Goal: Task Accomplishment & Management: Manage account settings

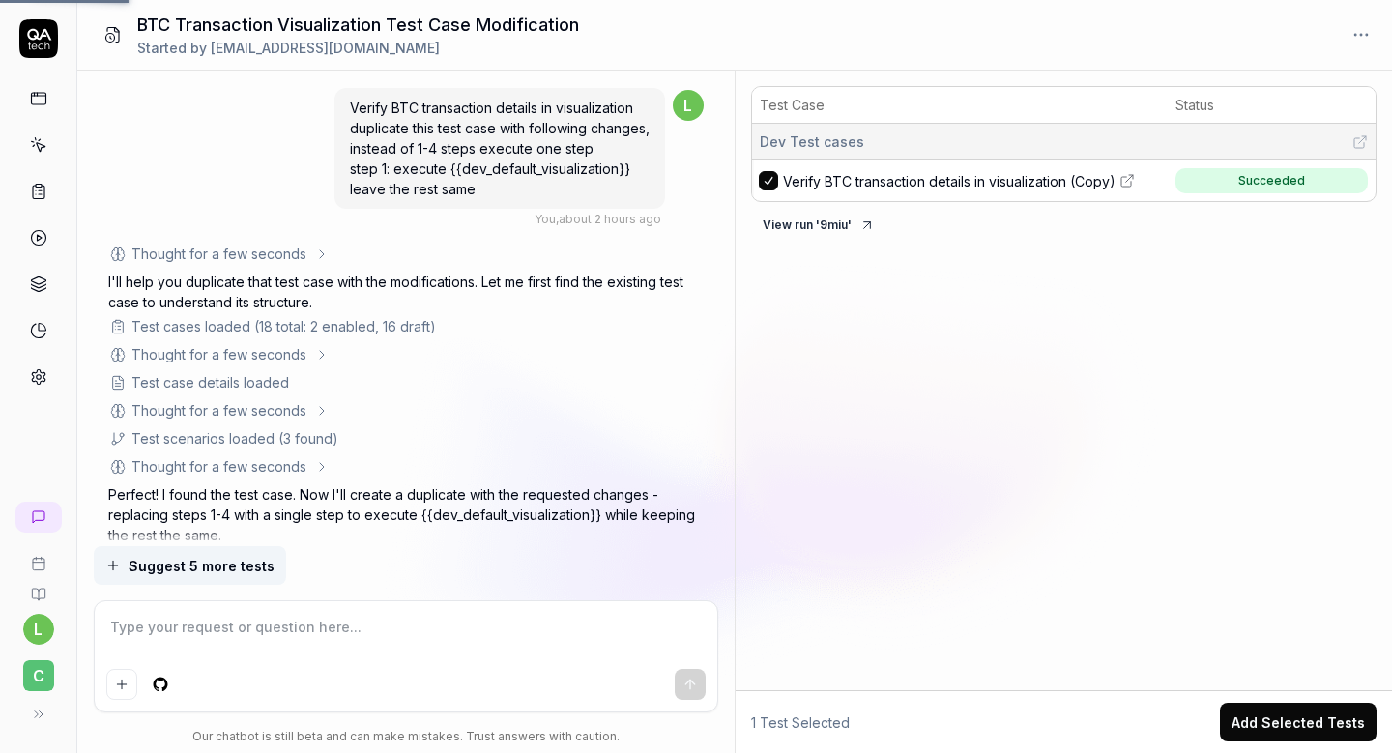
scroll to position [278, 0]
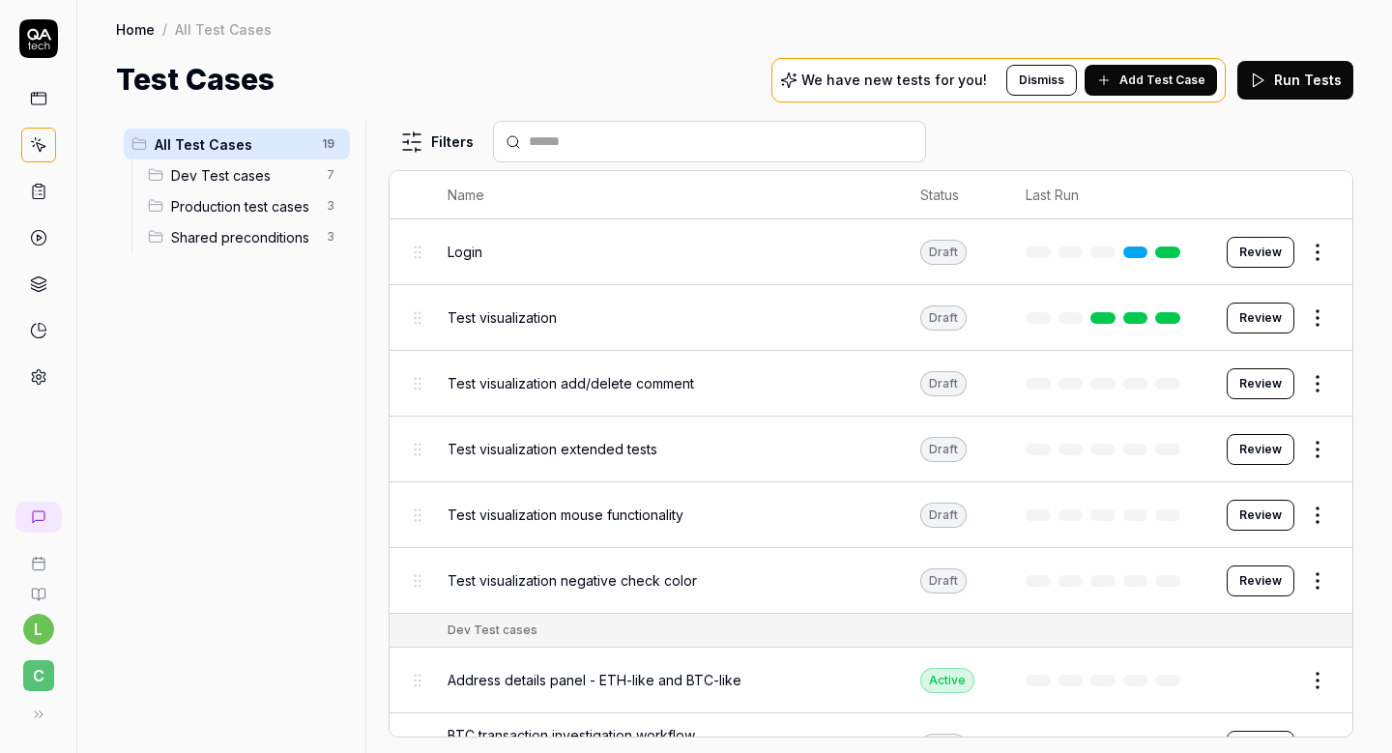
click at [41, 393] on link at bounding box center [38, 377] width 35 height 35
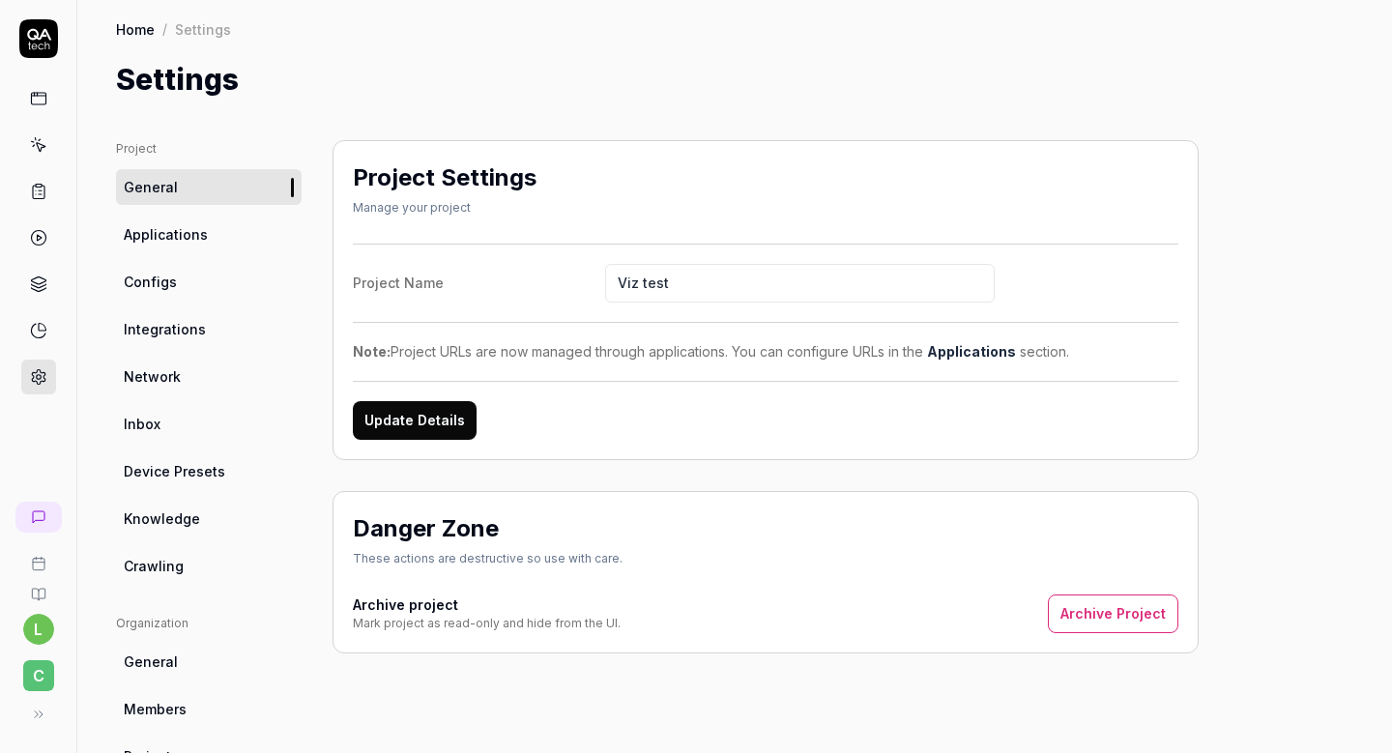
click at [210, 288] on link "Configs" at bounding box center [209, 282] width 186 height 36
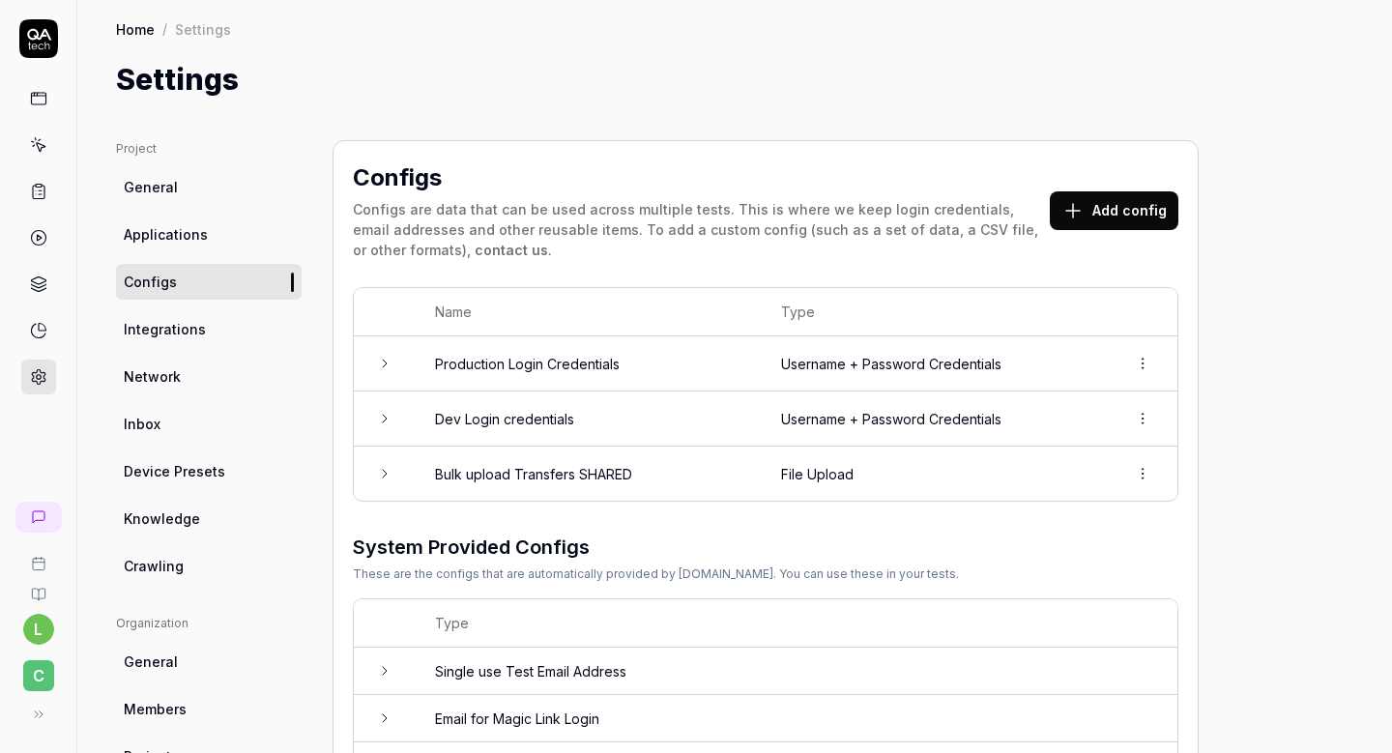
click at [1143, 216] on button "Add config" at bounding box center [1114, 210] width 129 height 39
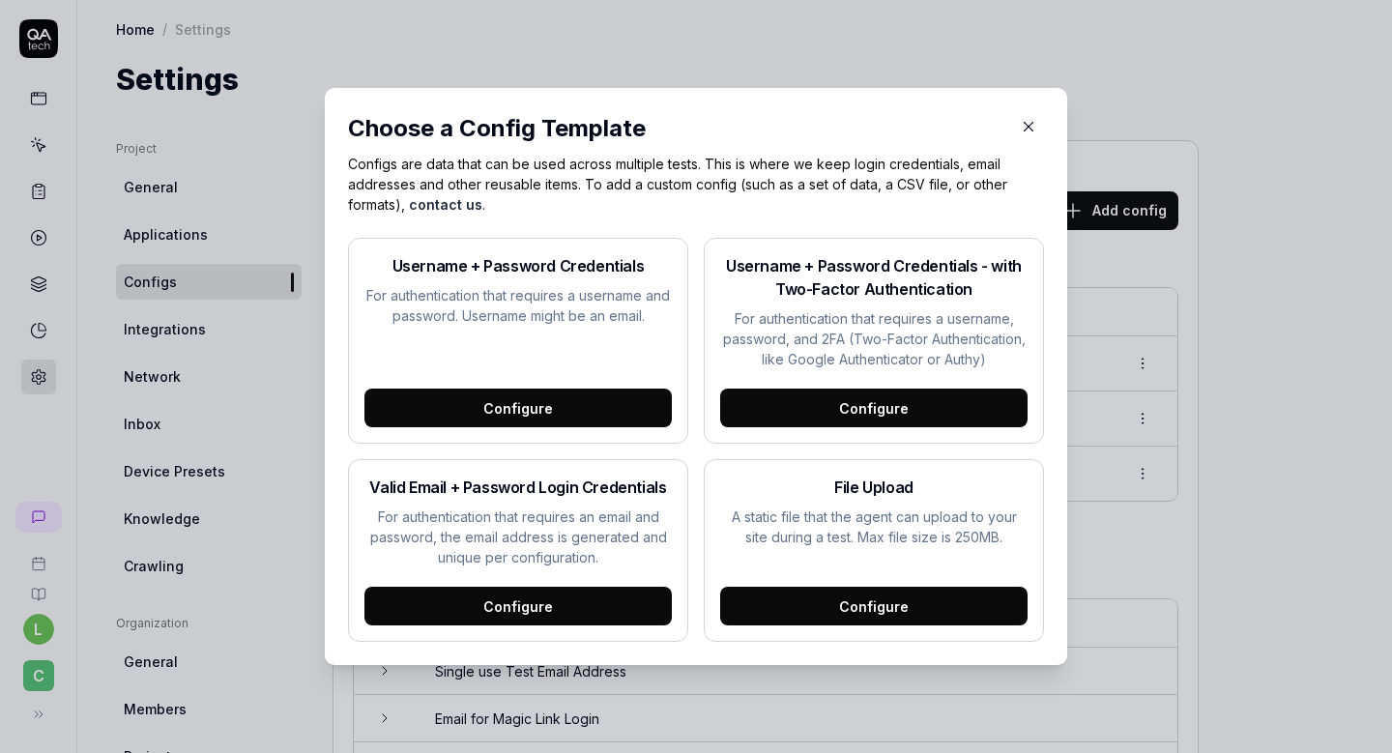
click at [1029, 131] on icon "button" at bounding box center [1028, 126] width 17 height 17
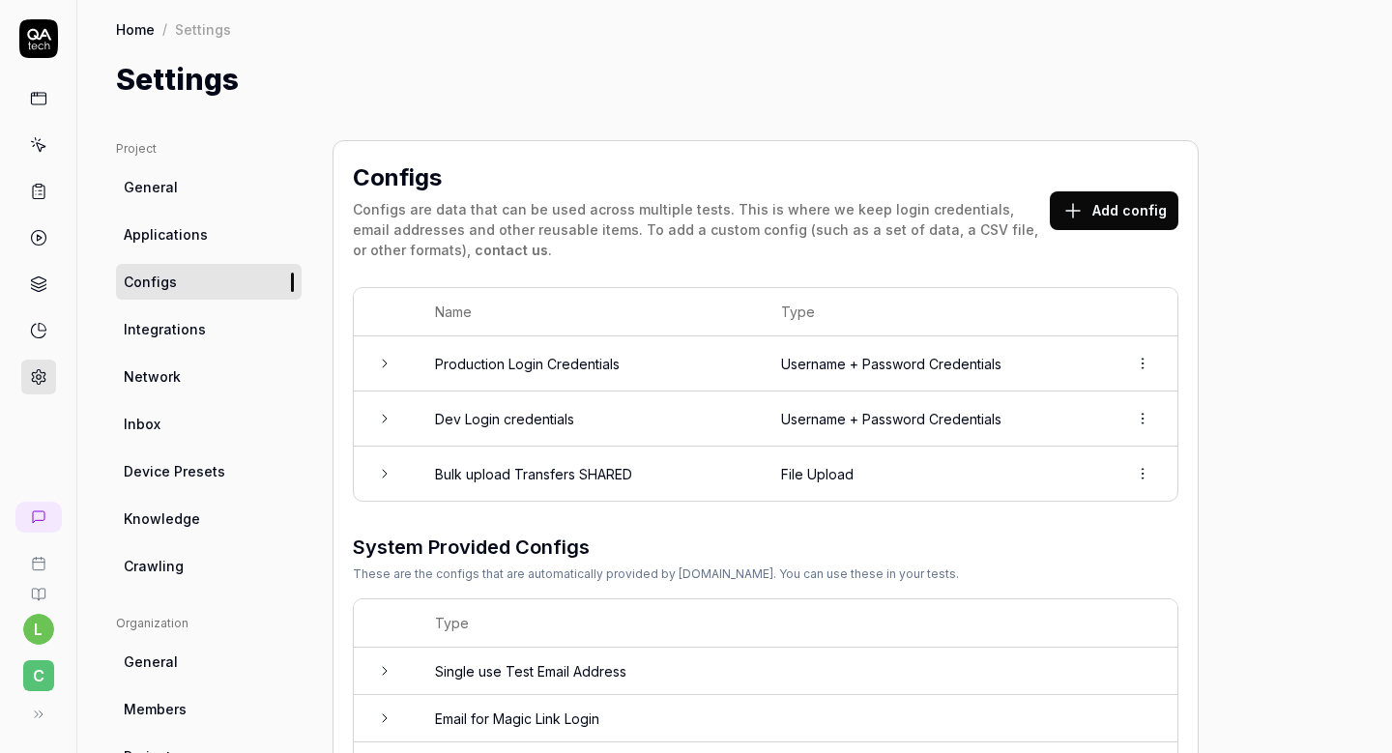
click at [382, 470] on icon at bounding box center [384, 473] width 15 height 15
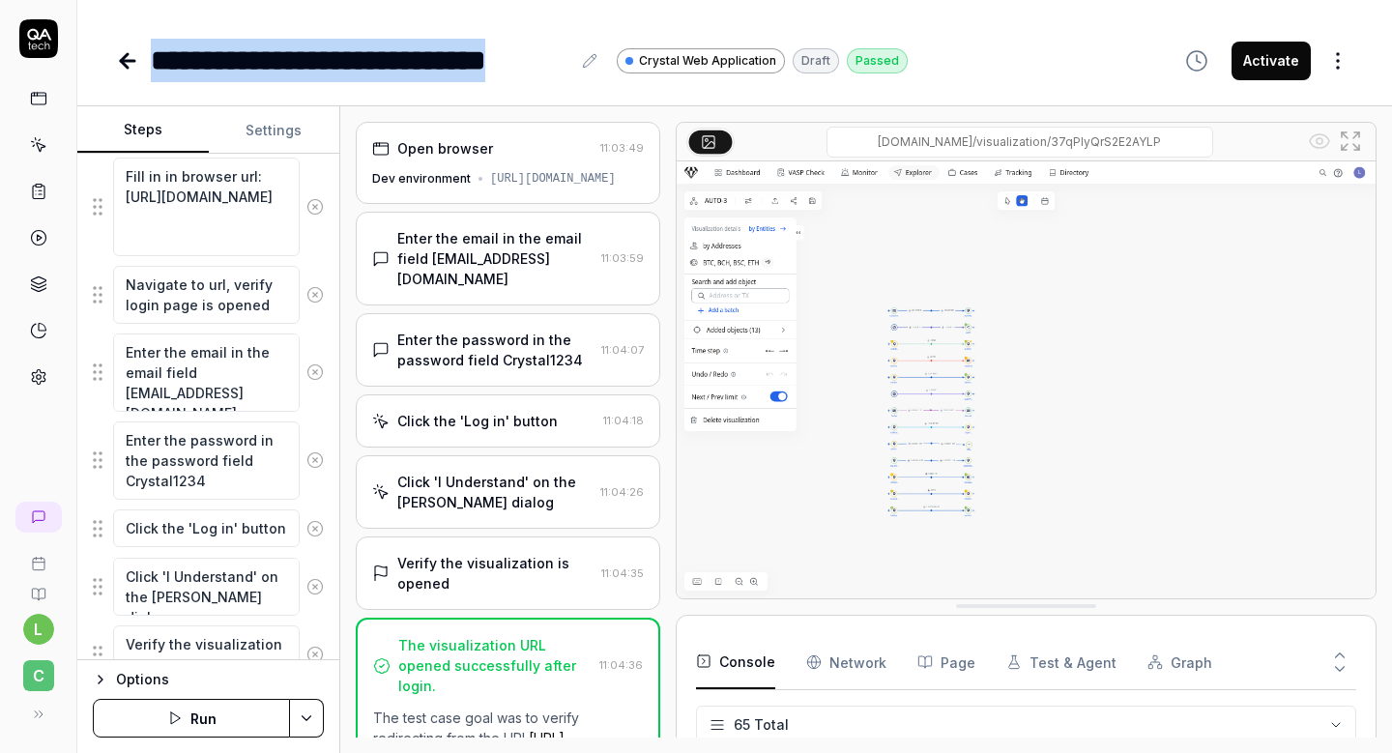
scroll to position [2737, 0]
click at [43, 377] on icon at bounding box center [39, 377] width 14 height 14
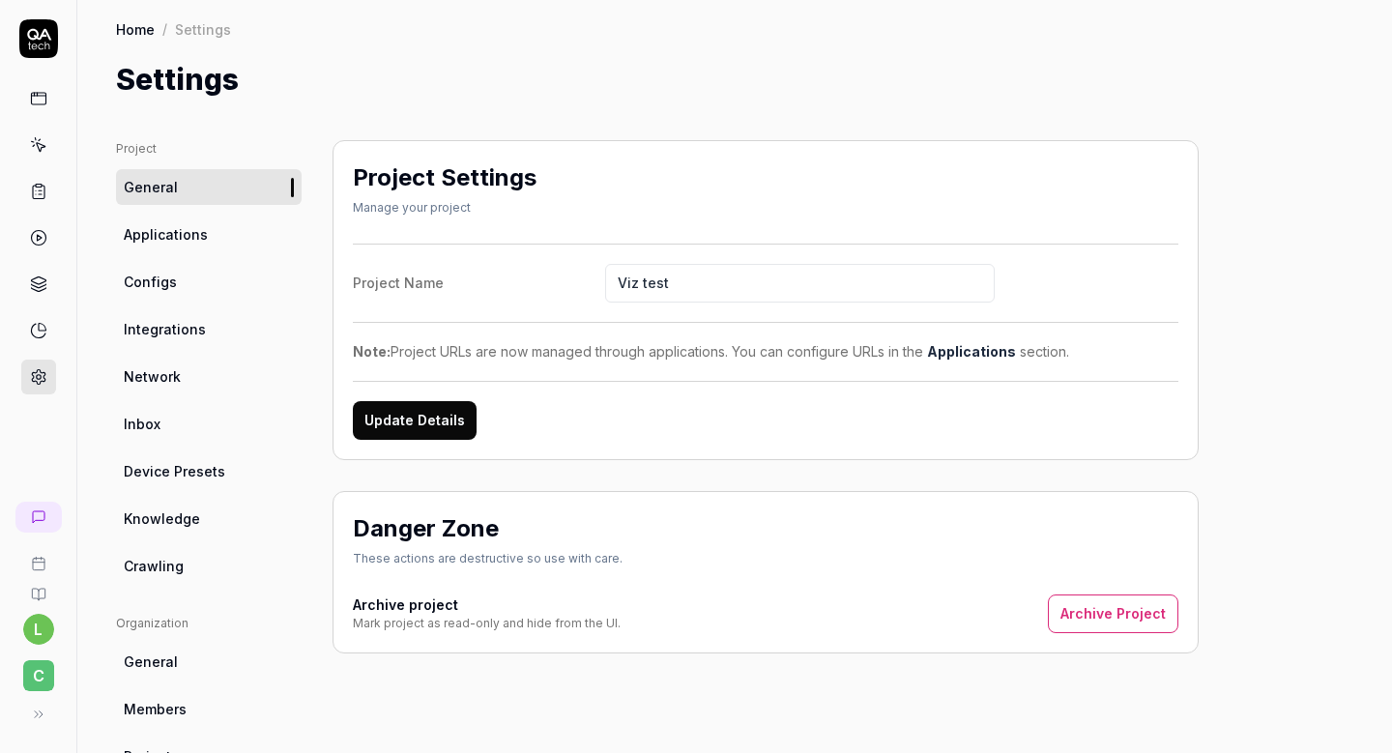
click at [178, 565] on span "Crawling" at bounding box center [154, 566] width 60 height 20
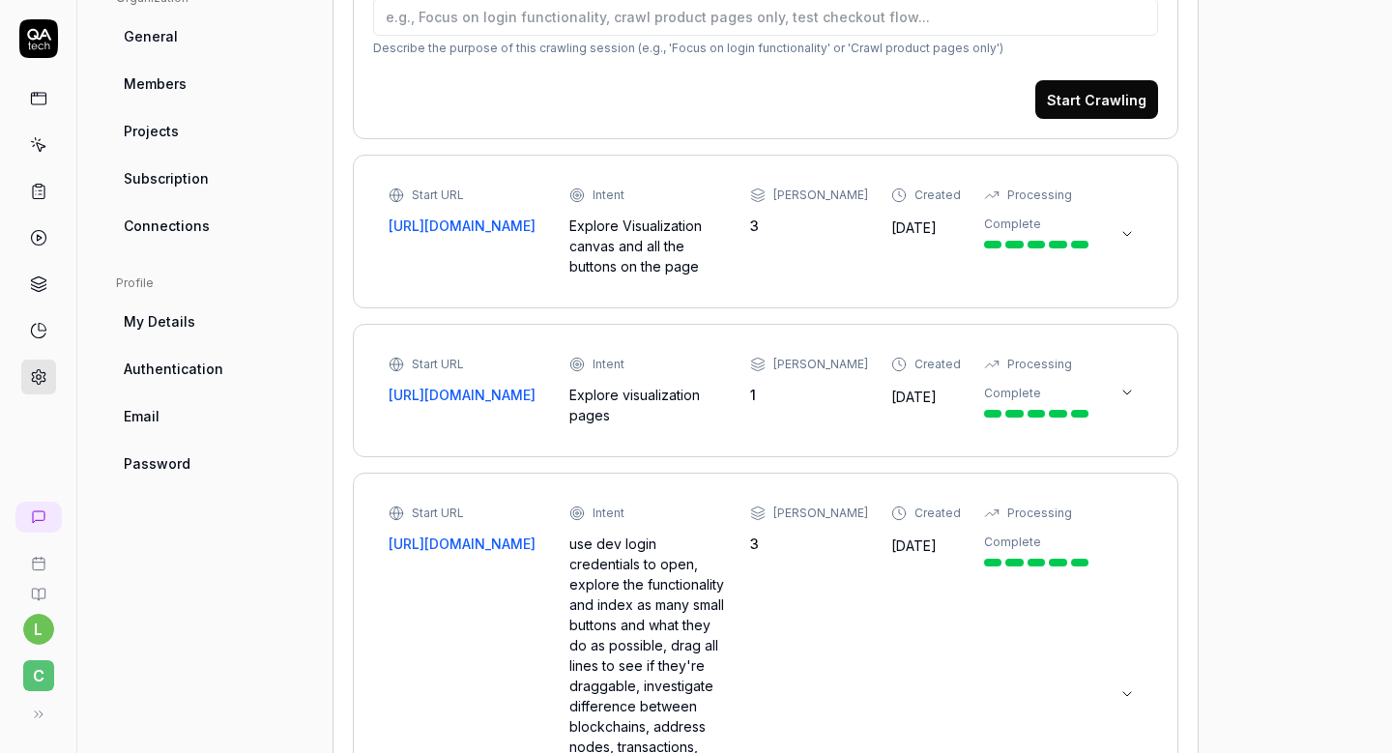
scroll to position [647, 0]
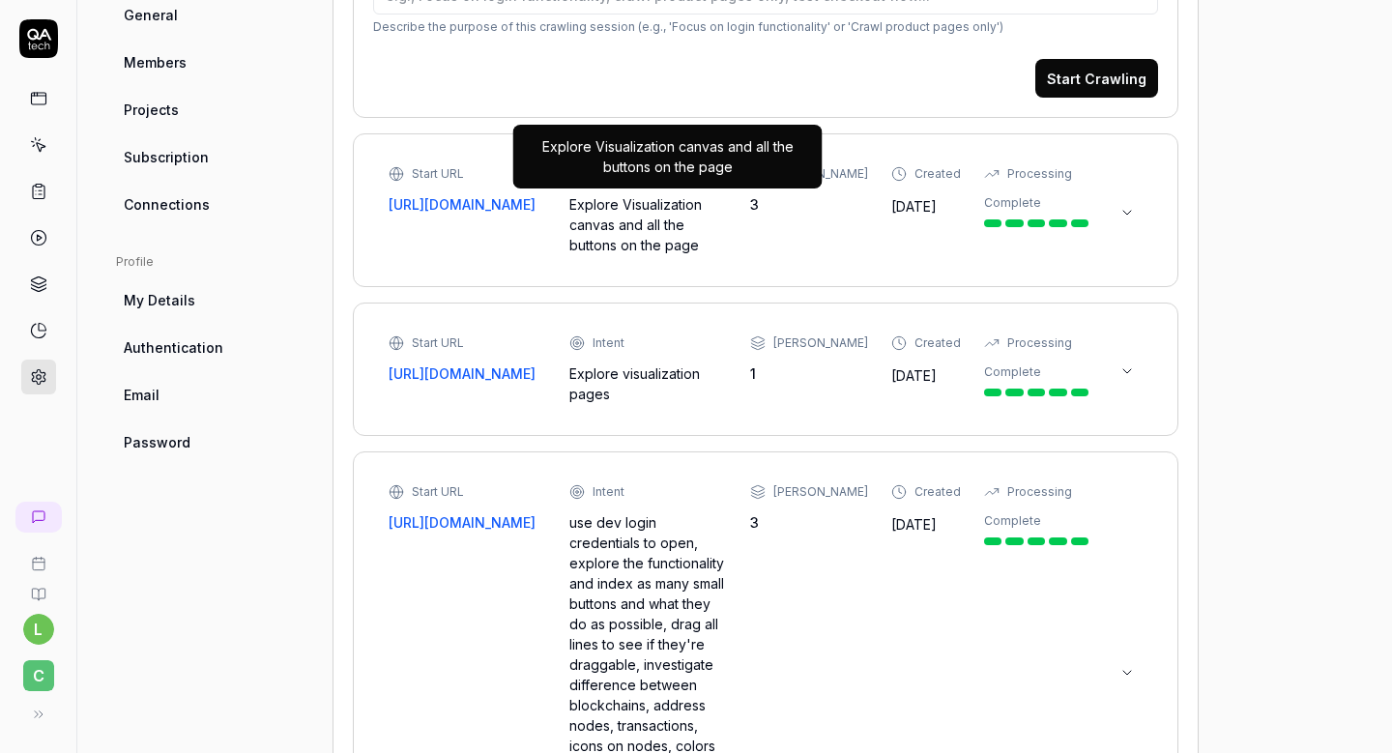
type textarea "*"
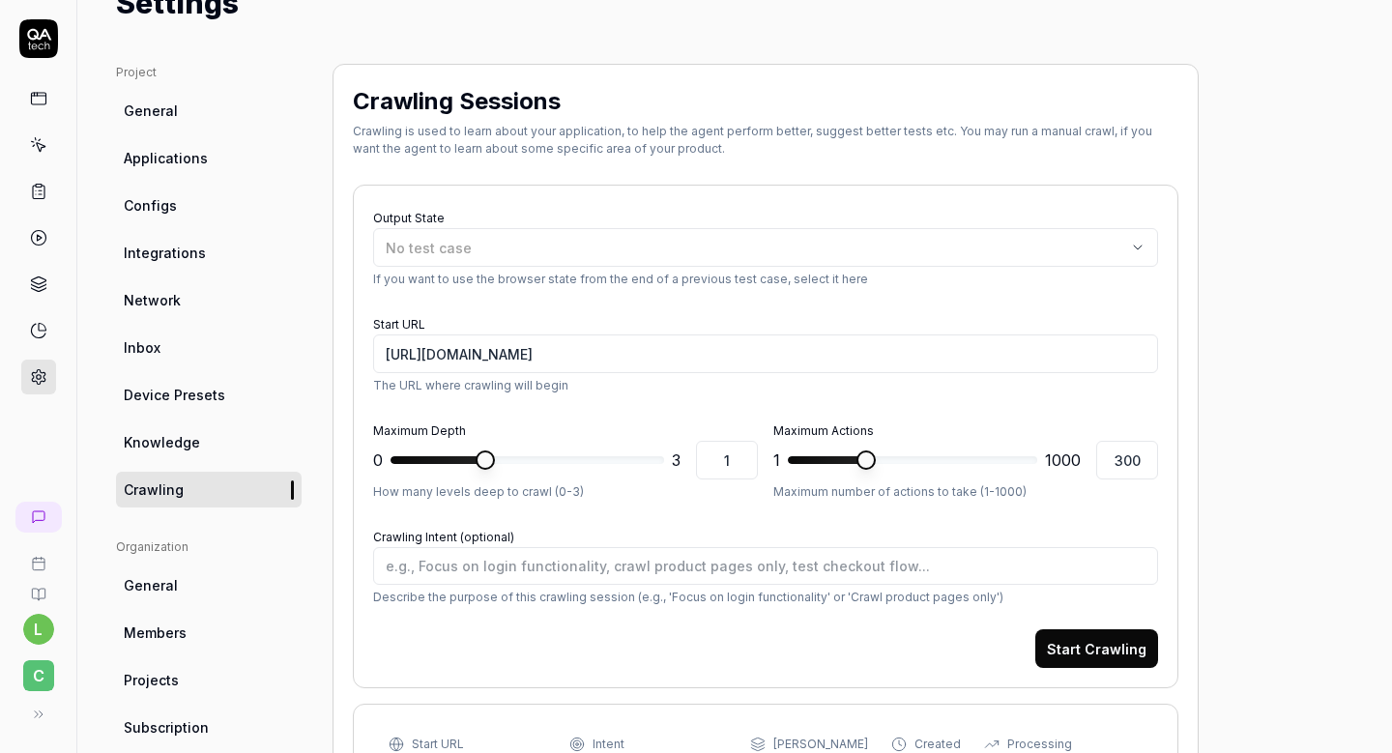
scroll to position [73, 0]
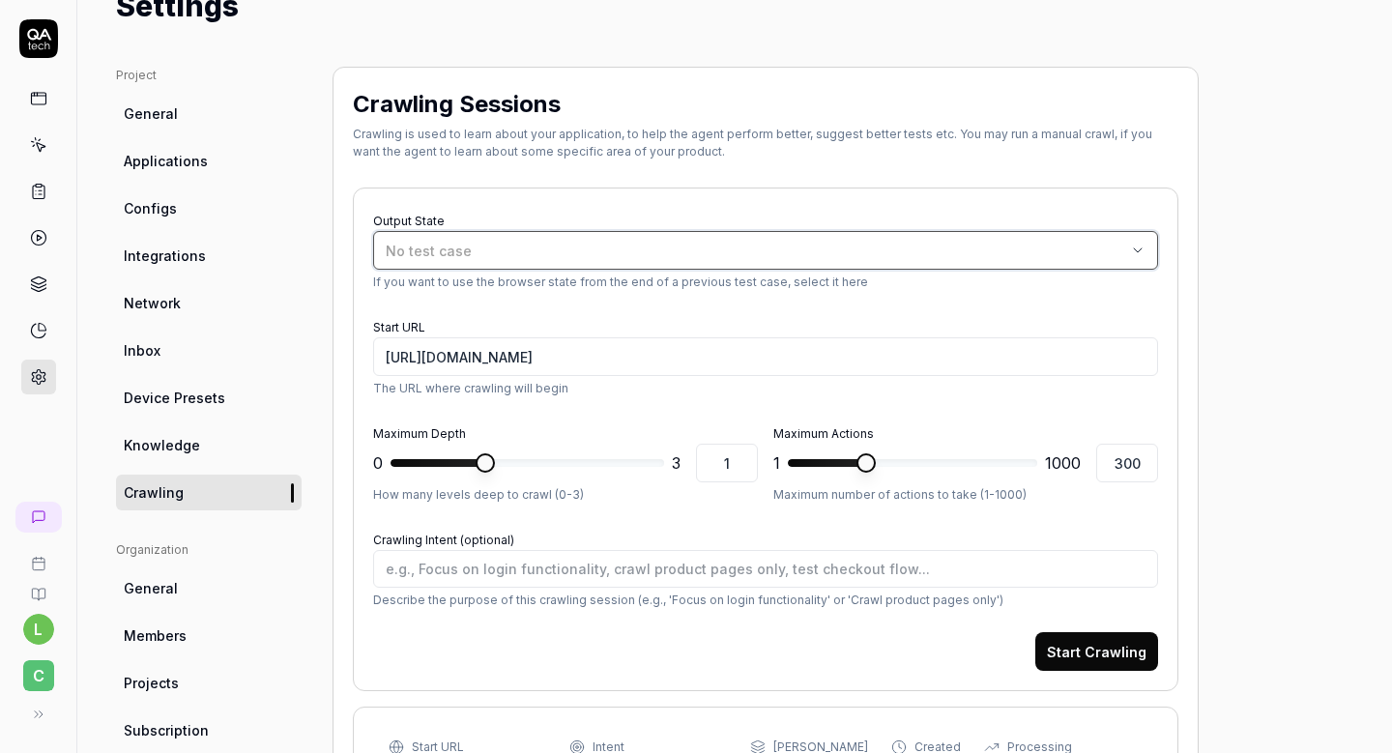
click at [594, 249] on div "No test case" at bounding box center [756, 251] width 740 height 20
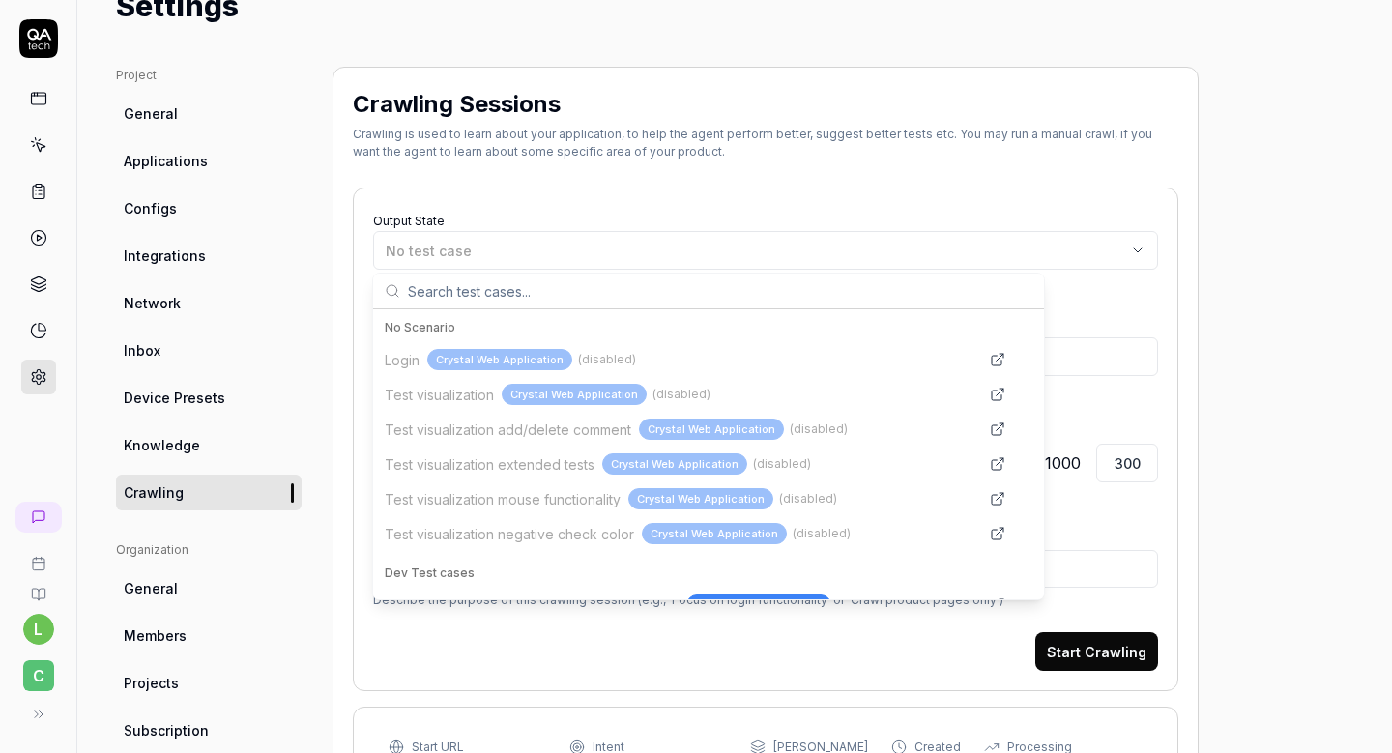
scroll to position [116, 0]
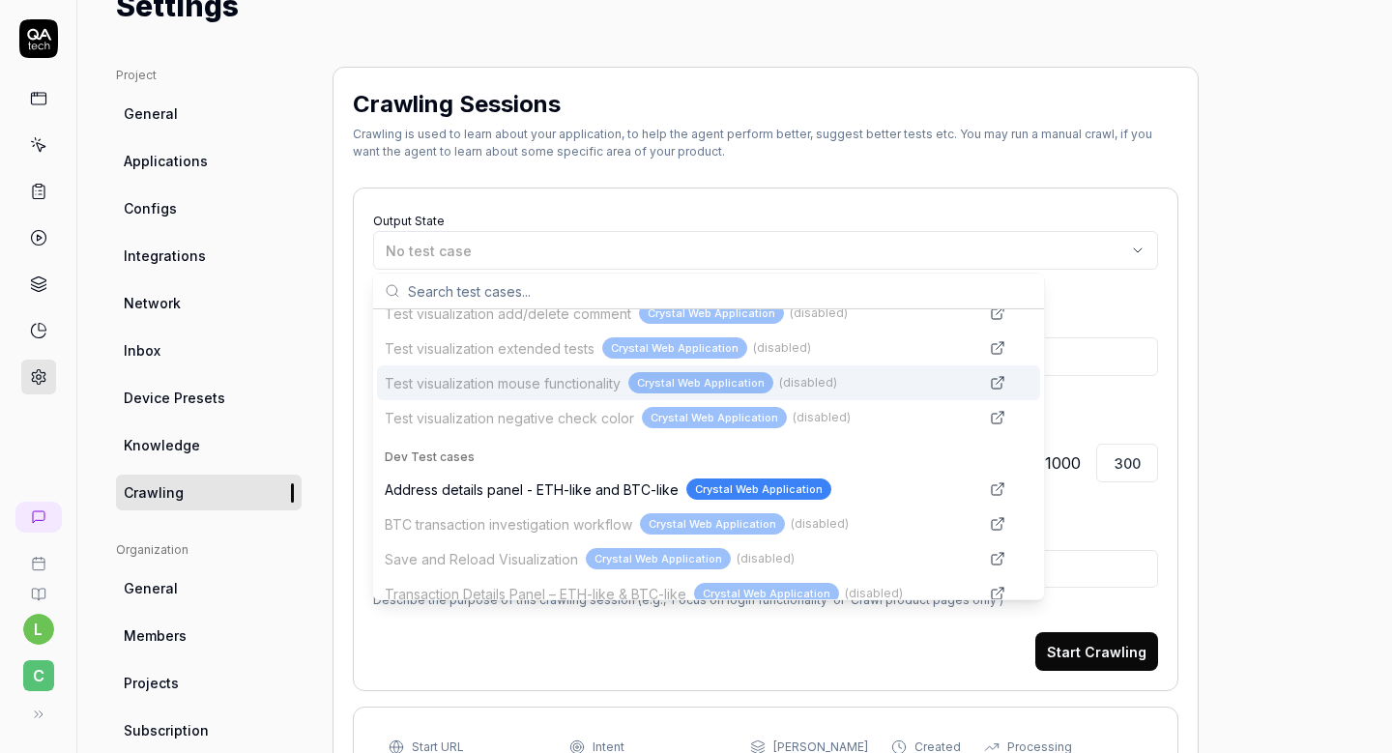
click at [584, 193] on div "Output State No test case If you want to use the browser state from the end of …" at bounding box center [765, 440] width 825 height 504
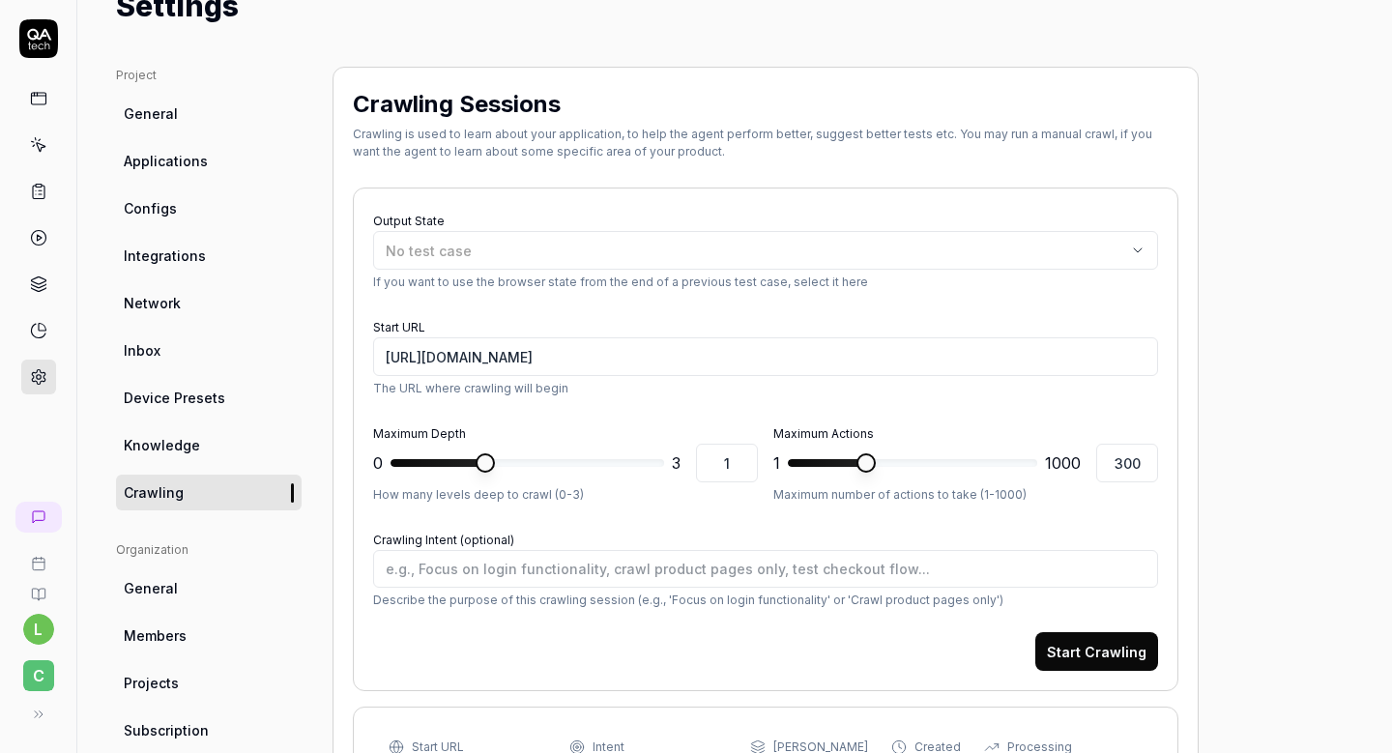
scroll to position [0, 0]
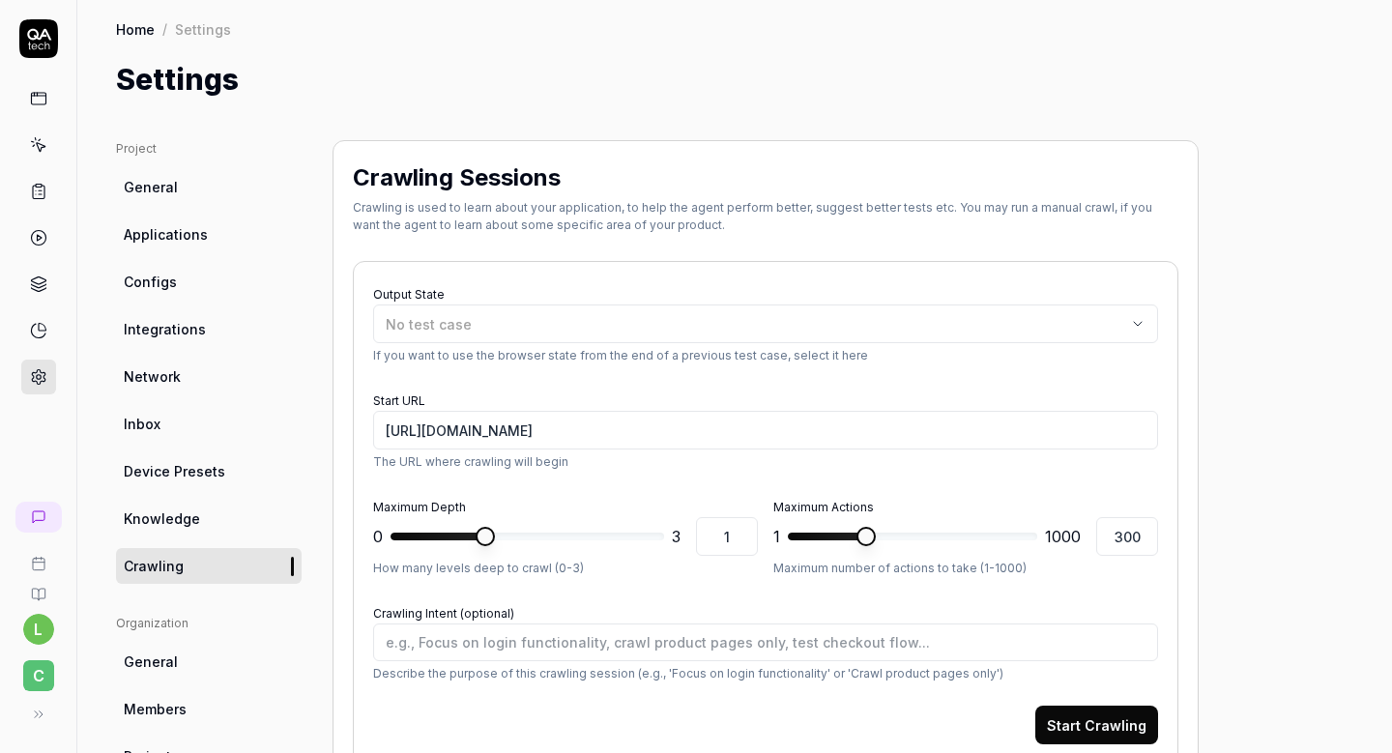
click at [195, 202] on link "General" at bounding box center [209, 187] width 186 height 36
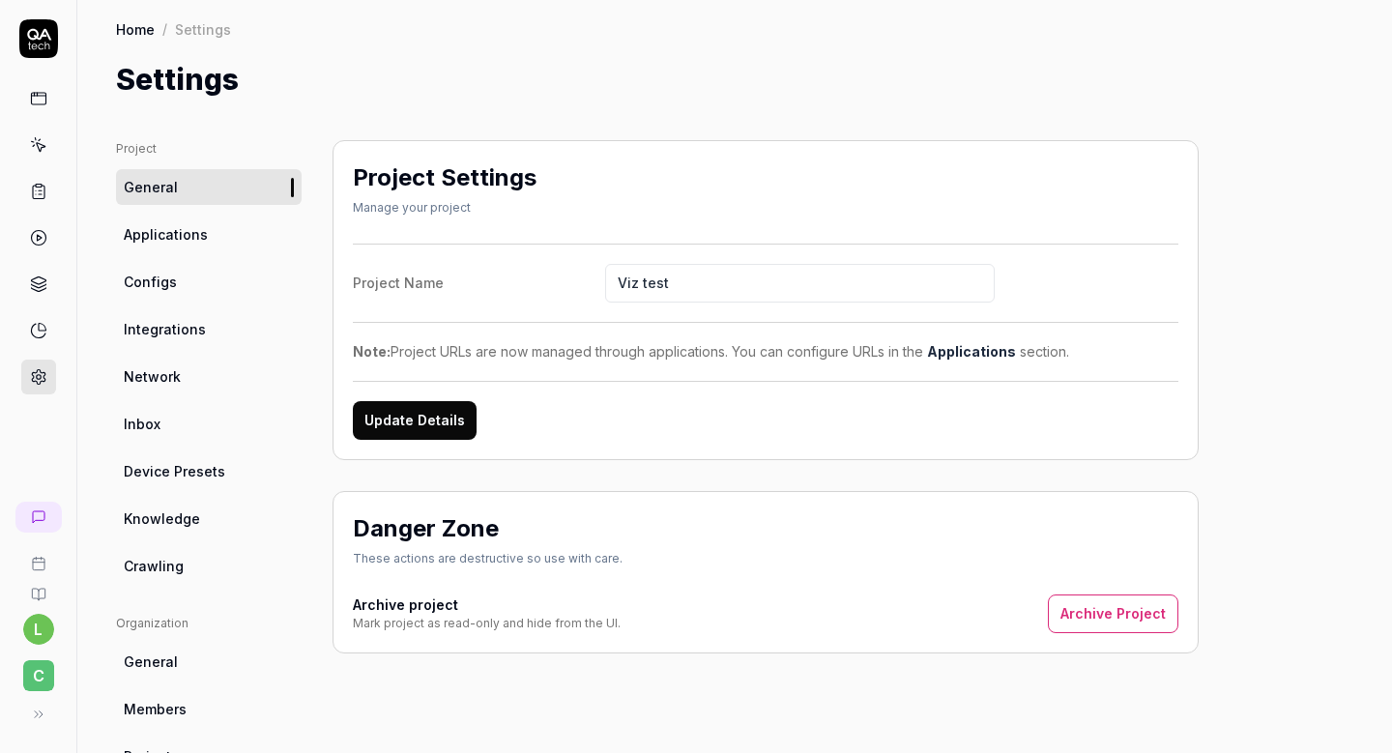
click at [31, 142] on icon at bounding box center [38, 144] width 17 height 17
